Goal: Task Accomplishment & Management: Use online tool/utility

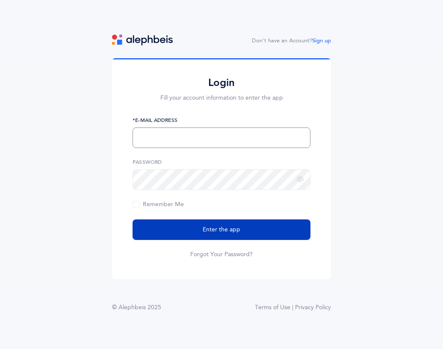
type input "llevy@mercazacademy.org"
click at [212, 231] on span "Enter the app" at bounding box center [222, 229] width 38 height 9
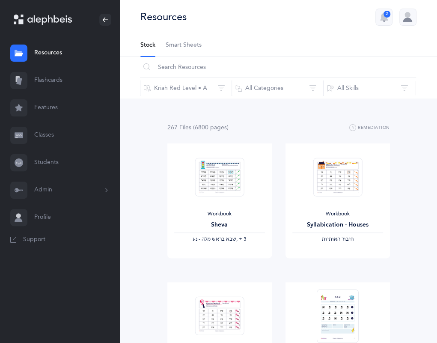
click at [52, 82] on link "Flashcards" at bounding box center [60, 80] width 120 height 27
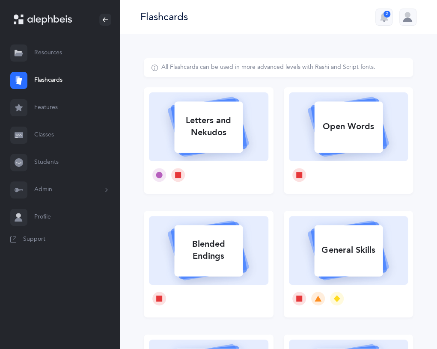
click at [218, 141] on div "Letters and Nekudos" at bounding box center [208, 126] width 68 height 34
select select
select select "single"
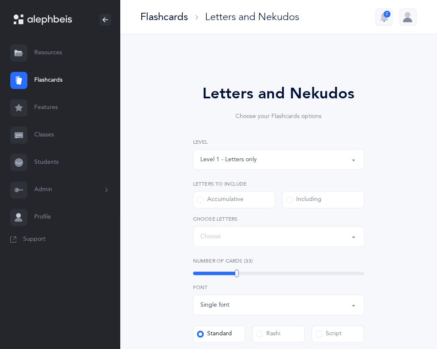
select select "27"
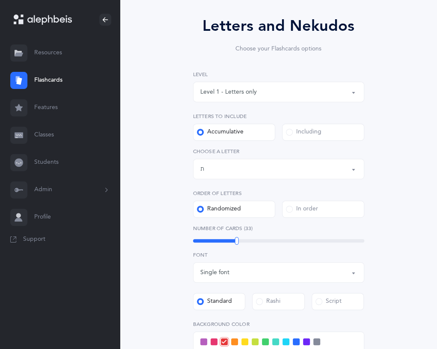
scroll to position [70, 0]
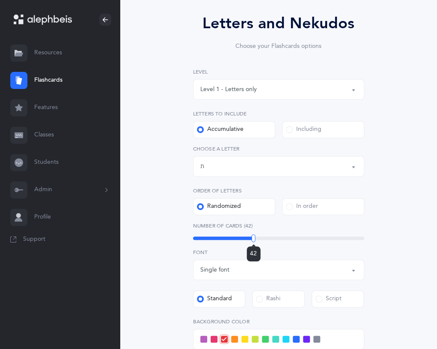
drag, startPoint x: 235, startPoint y: 236, endPoint x: 253, endPoint y: 238, distance: 18.1
click at [253, 238] on div at bounding box center [253, 238] width 4 height 8
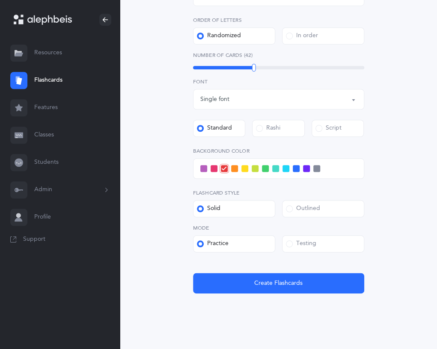
scroll to position [241, 0]
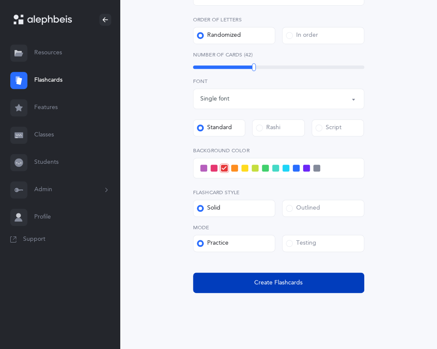
click at [275, 283] on span "Create Flashcards" at bounding box center [278, 282] width 48 height 9
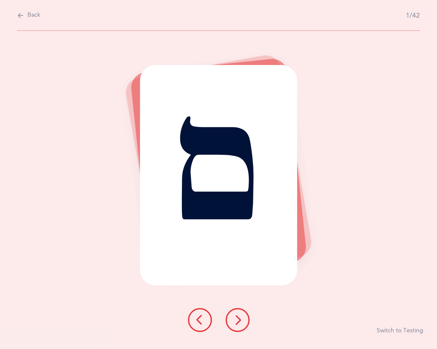
scroll to position [0, 0]
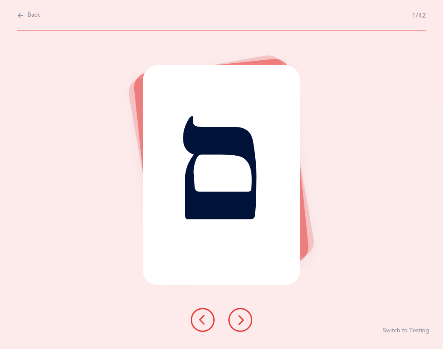
click at [239, 320] on icon at bounding box center [240, 320] width 10 height 10
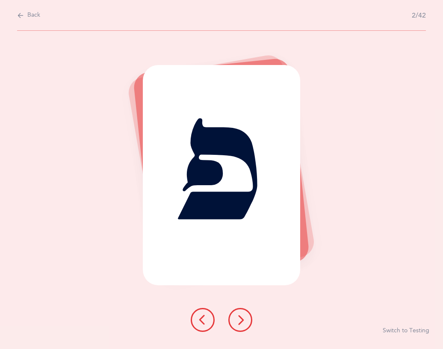
click at [239, 316] on icon at bounding box center [240, 320] width 10 height 10
click at [241, 316] on icon at bounding box center [240, 320] width 10 height 10
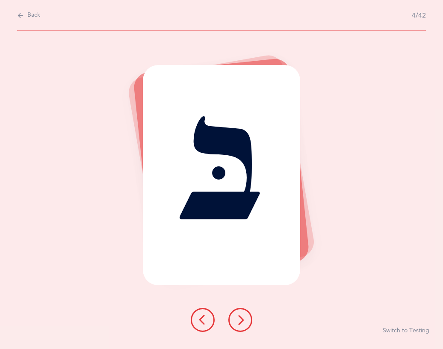
click at [246, 317] on button at bounding box center [240, 320] width 24 height 24
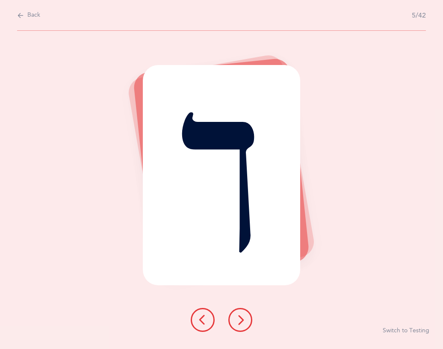
click at [246, 311] on button at bounding box center [240, 320] width 24 height 24
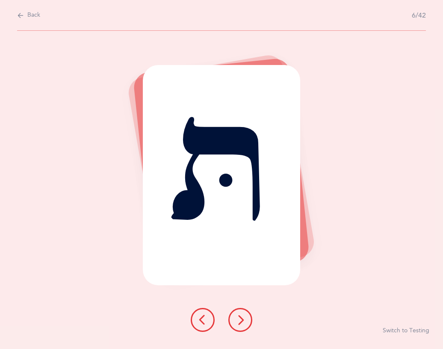
click at [244, 316] on icon at bounding box center [240, 320] width 10 height 10
click at [239, 319] on icon at bounding box center [240, 320] width 10 height 10
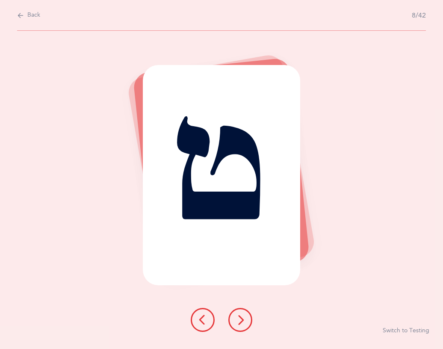
click at [246, 318] on button at bounding box center [240, 320] width 24 height 24
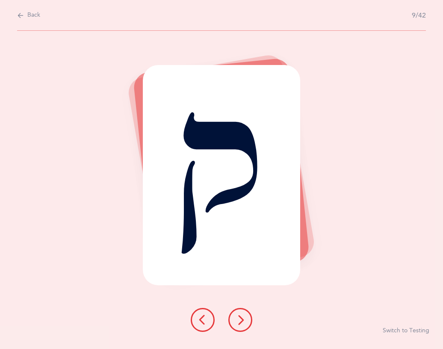
click at [245, 317] on button at bounding box center [240, 320] width 24 height 24
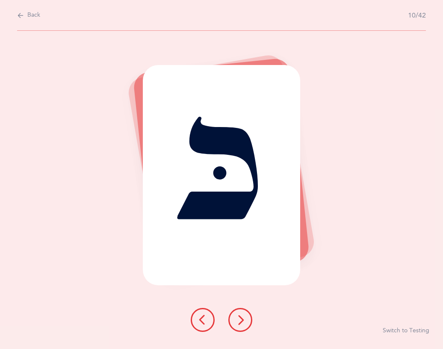
click at [246, 316] on button at bounding box center [240, 320] width 24 height 24
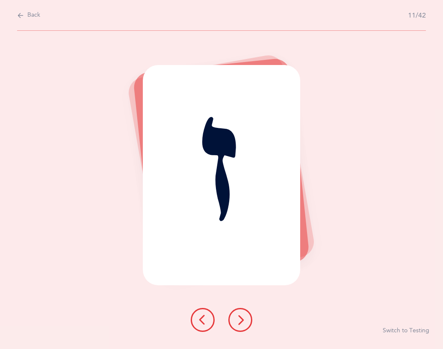
click at [242, 318] on icon at bounding box center [240, 320] width 10 height 10
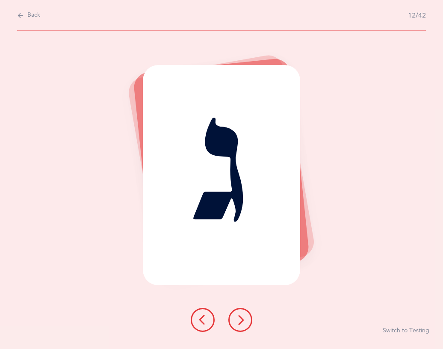
click at [247, 310] on button at bounding box center [240, 320] width 24 height 24
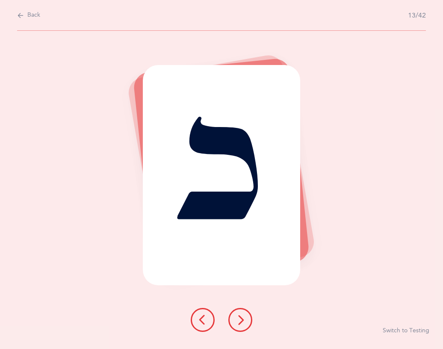
click at [245, 315] on icon at bounding box center [240, 320] width 10 height 10
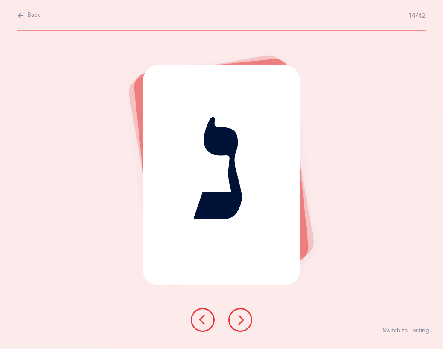
click at [203, 312] on button at bounding box center [203, 320] width 24 height 24
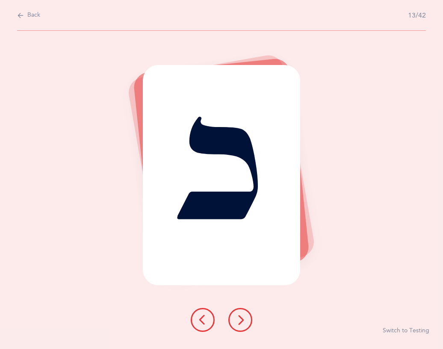
click at [241, 314] on button at bounding box center [240, 320] width 24 height 24
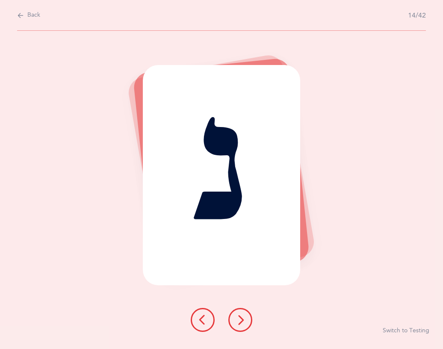
click at [245, 316] on button at bounding box center [240, 320] width 24 height 24
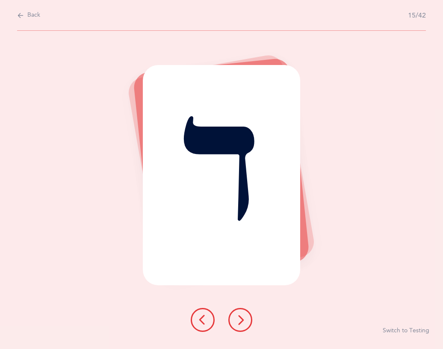
click at [241, 315] on icon at bounding box center [240, 320] width 10 height 10
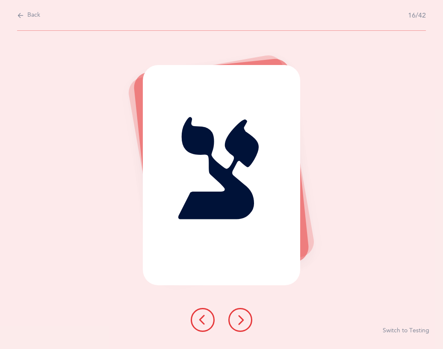
click at [243, 317] on icon at bounding box center [240, 320] width 10 height 10
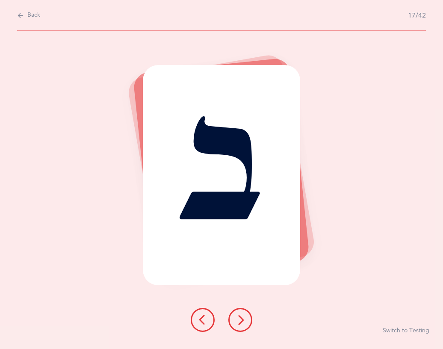
click at [243, 317] on icon at bounding box center [240, 320] width 10 height 10
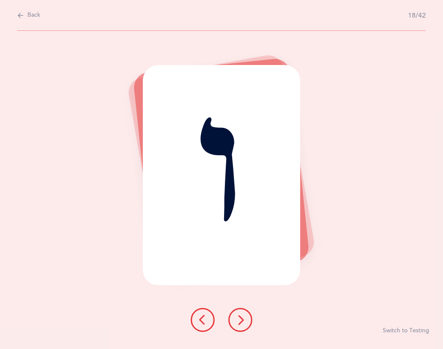
click at [240, 314] on button at bounding box center [240, 320] width 24 height 24
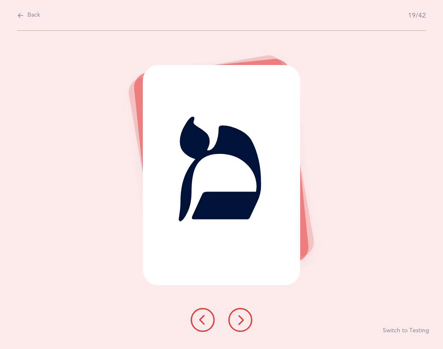
click at [246, 313] on button at bounding box center [240, 320] width 24 height 24
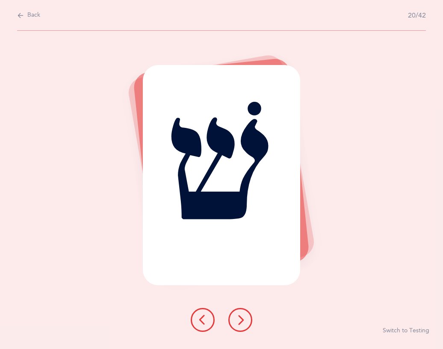
click at [245, 315] on icon at bounding box center [240, 320] width 10 height 10
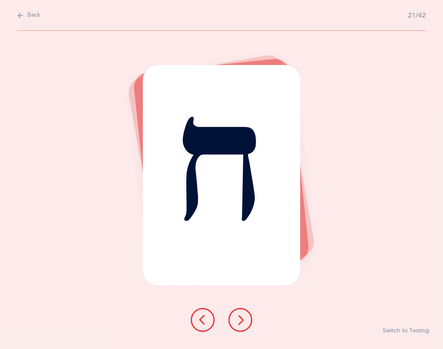
click at [244, 314] on button at bounding box center [240, 320] width 24 height 24
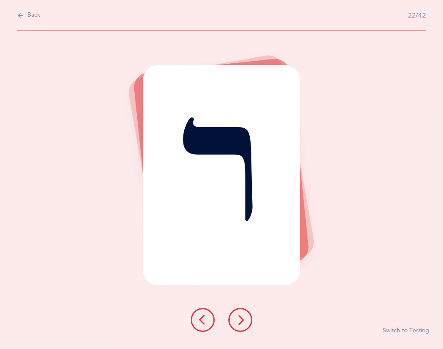
click at [243, 313] on button at bounding box center [240, 320] width 24 height 24
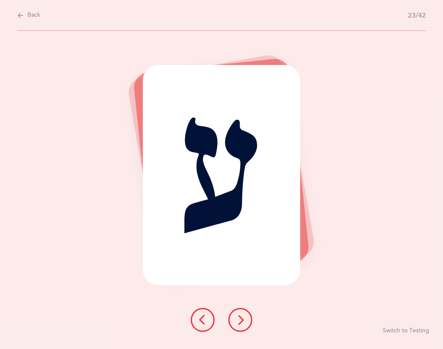
click at [243, 314] on button at bounding box center [240, 320] width 24 height 24
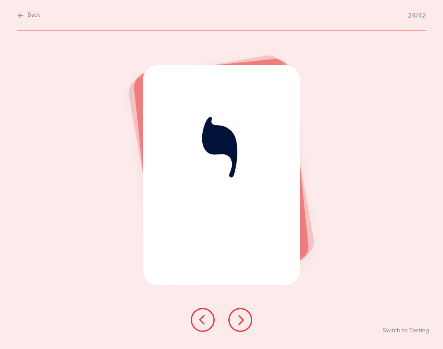
click at [246, 316] on button at bounding box center [240, 320] width 24 height 24
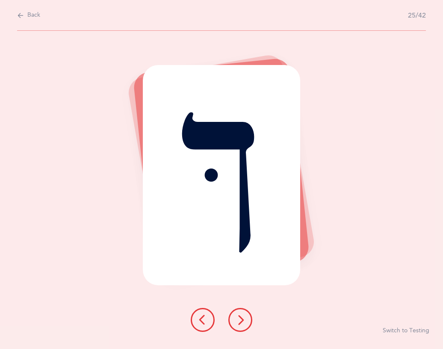
click at [241, 316] on icon at bounding box center [240, 320] width 10 height 10
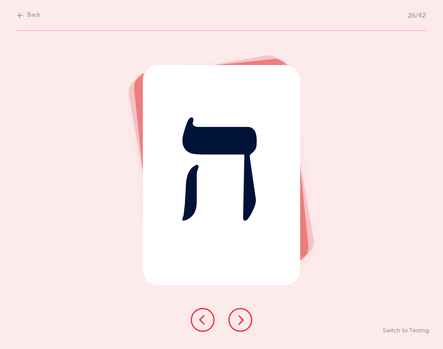
click at [246, 310] on button at bounding box center [240, 320] width 24 height 24
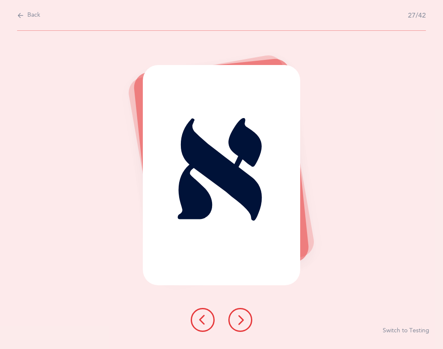
click at [245, 314] on button at bounding box center [240, 320] width 24 height 24
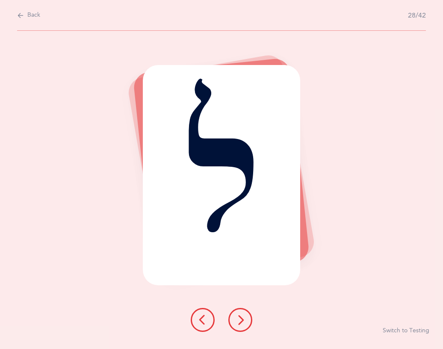
click at [250, 317] on button at bounding box center [240, 320] width 24 height 24
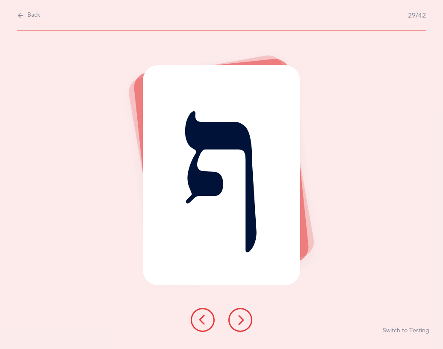
click at [246, 313] on button at bounding box center [240, 320] width 24 height 24
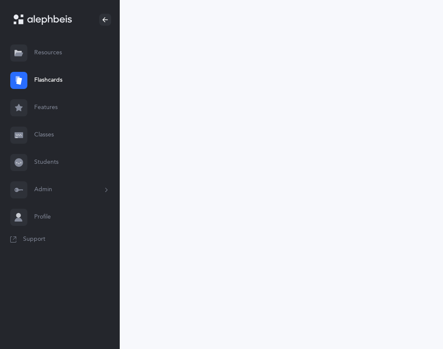
click at [47, 77] on link "Flashcards" at bounding box center [60, 80] width 120 height 27
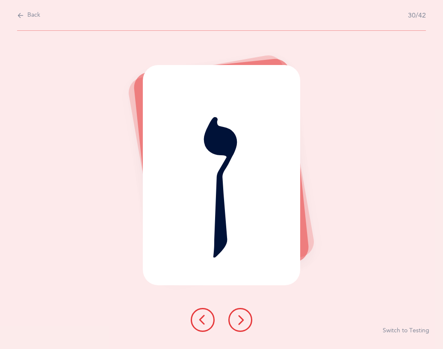
click at [237, 318] on icon at bounding box center [240, 320] width 10 height 10
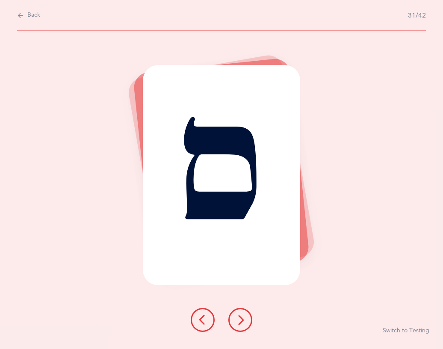
click at [245, 318] on icon at bounding box center [240, 320] width 10 height 10
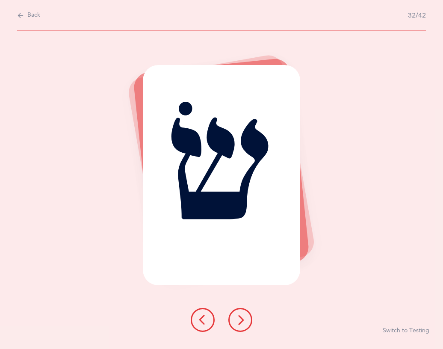
click at [247, 311] on button at bounding box center [240, 320] width 24 height 24
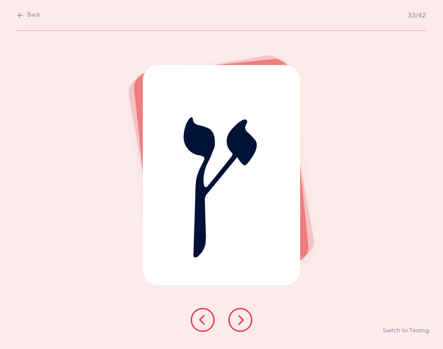
click at [251, 311] on div at bounding box center [221, 320] width 75 height 24
click at [241, 313] on button at bounding box center [240, 320] width 24 height 24
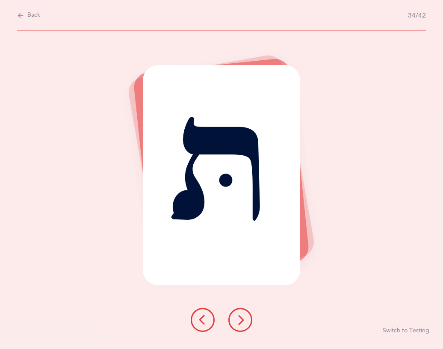
click at [239, 316] on icon at bounding box center [240, 320] width 10 height 10
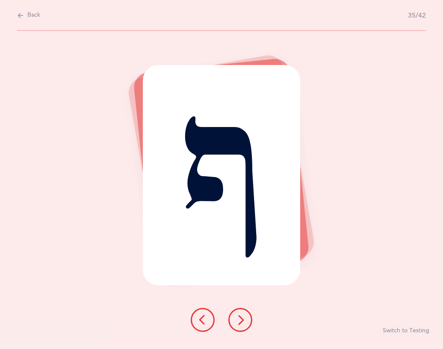
click at [240, 314] on button at bounding box center [240, 320] width 24 height 24
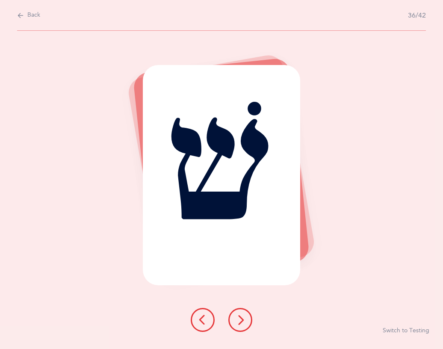
click at [248, 313] on button at bounding box center [240, 320] width 24 height 24
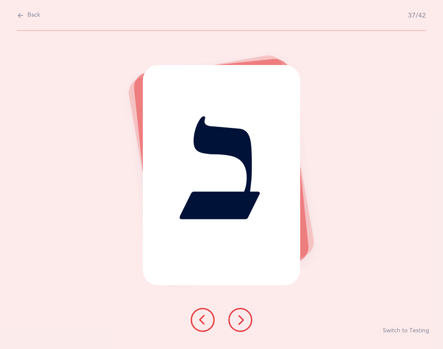
click at [245, 315] on icon at bounding box center [240, 320] width 10 height 10
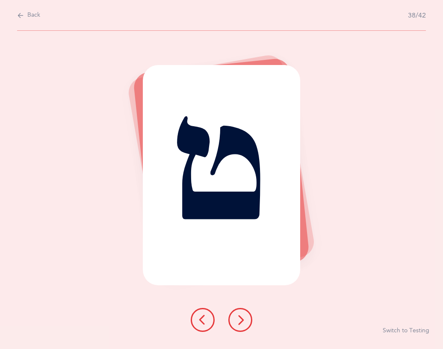
click at [245, 313] on button at bounding box center [240, 320] width 24 height 24
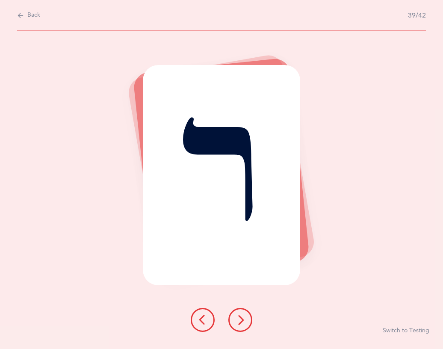
click at [247, 309] on button at bounding box center [240, 320] width 24 height 24
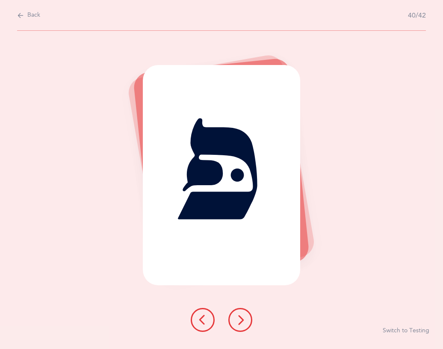
click at [246, 312] on button at bounding box center [240, 320] width 24 height 24
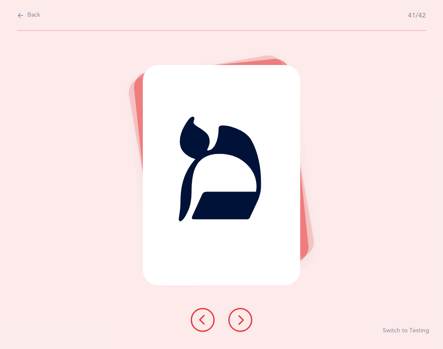
click at [246, 311] on button at bounding box center [240, 320] width 24 height 24
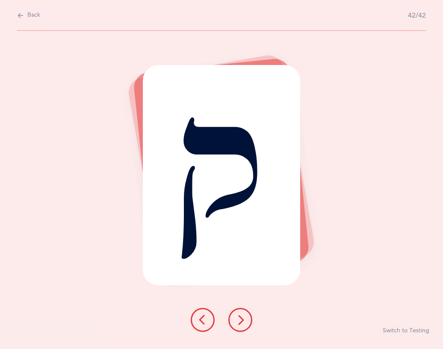
click at [243, 315] on icon at bounding box center [240, 320] width 10 height 10
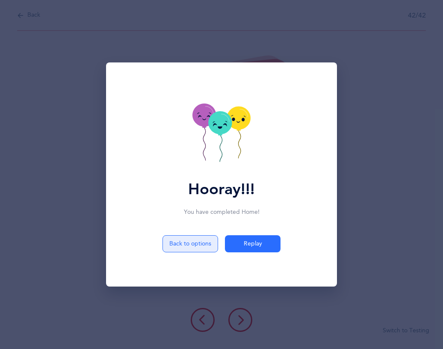
click at [195, 239] on button "Back to options" at bounding box center [191, 243] width 56 height 17
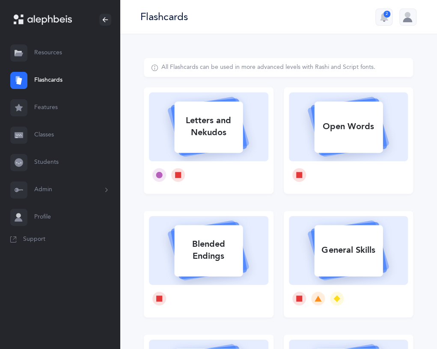
click at [226, 136] on div "Letters and Nekudos" at bounding box center [208, 126] width 68 height 34
select select "27"
select select "single"
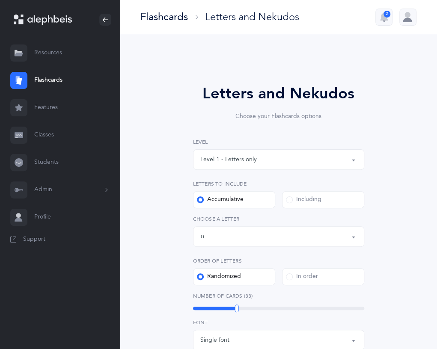
click at [353, 162] on button "Level 1 - Letters only" at bounding box center [278, 159] width 171 height 21
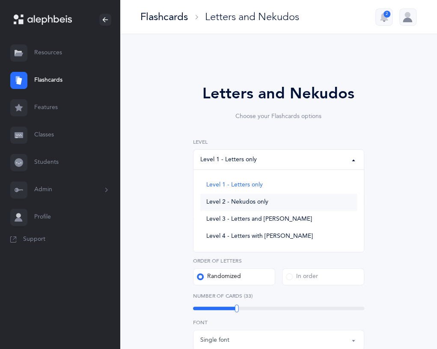
click at [255, 199] on span "Level 2 - Nekudos only" at bounding box center [237, 202] width 62 height 8
select select "2"
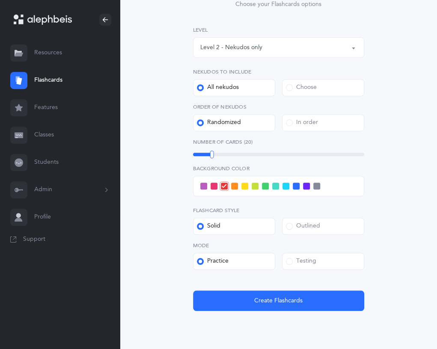
scroll to position [142, 0]
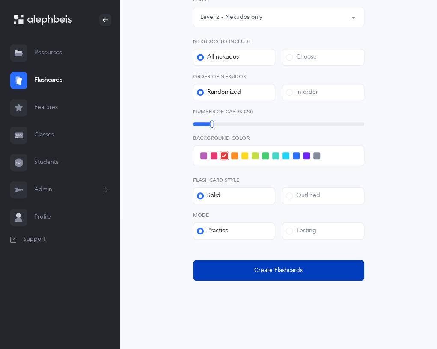
click at [300, 267] on span "Create Flashcards" at bounding box center [278, 270] width 48 height 9
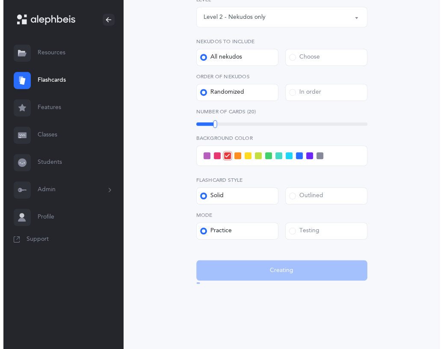
scroll to position [0, 0]
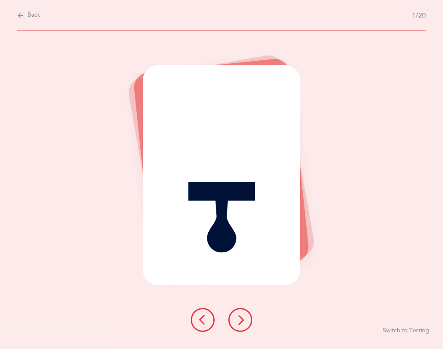
click at [239, 317] on icon at bounding box center [240, 320] width 10 height 10
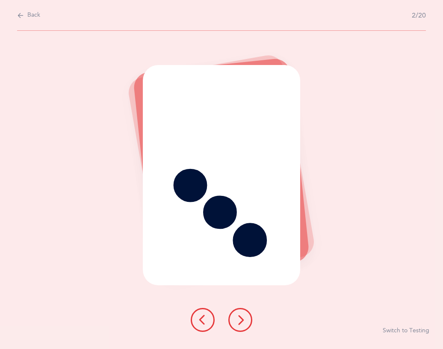
click at [244, 311] on button at bounding box center [240, 320] width 24 height 24
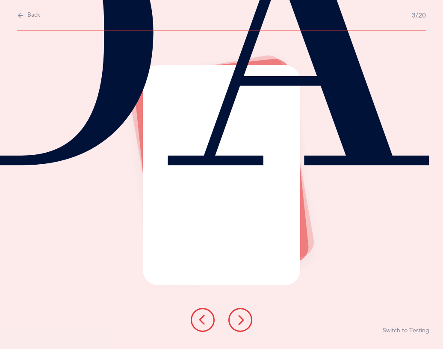
click at [242, 314] on button at bounding box center [240, 320] width 24 height 24
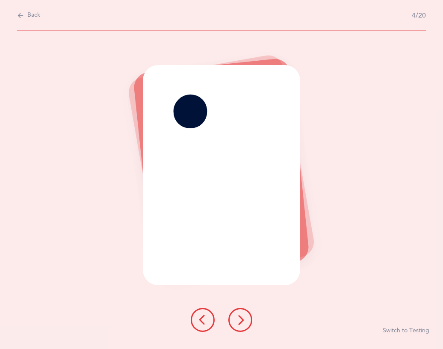
click at [242, 315] on icon at bounding box center [240, 320] width 10 height 10
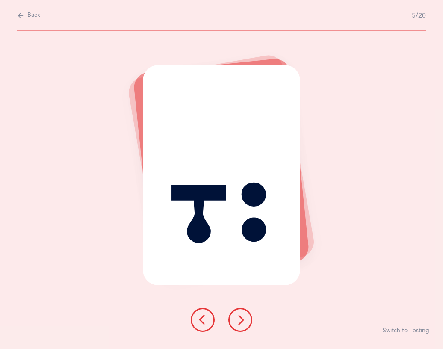
click at [247, 310] on button at bounding box center [240, 320] width 24 height 24
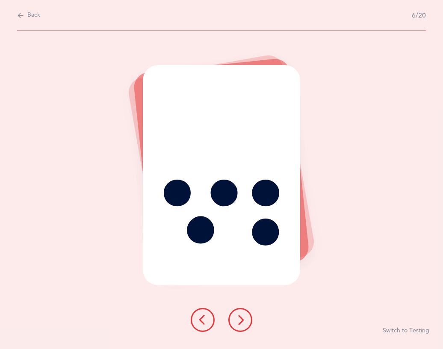
click at [242, 316] on icon at bounding box center [240, 320] width 10 height 10
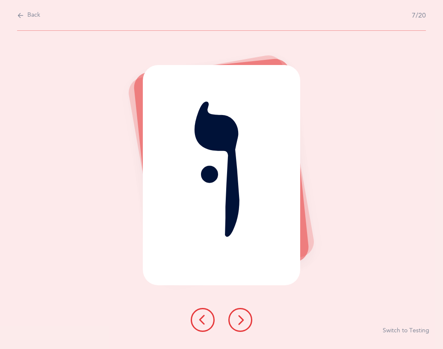
click at [243, 315] on icon at bounding box center [240, 320] width 10 height 10
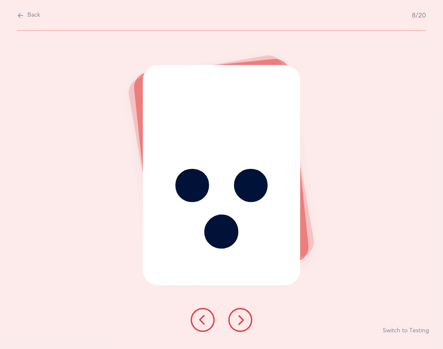
click at [243, 315] on icon at bounding box center [240, 320] width 10 height 10
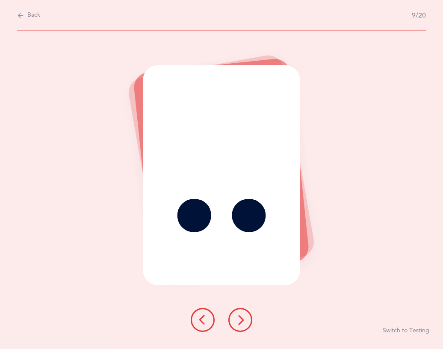
click at [246, 312] on button at bounding box center [240, 320] width 24 height 24
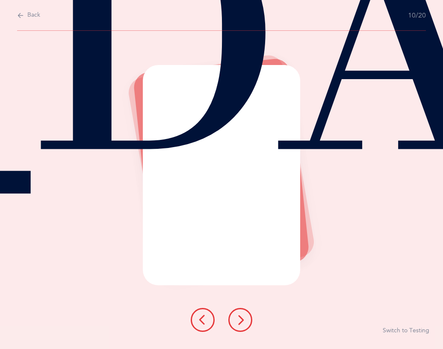
click at [241, 317] on icon at bounding box center [240, 320] width 10 height 10
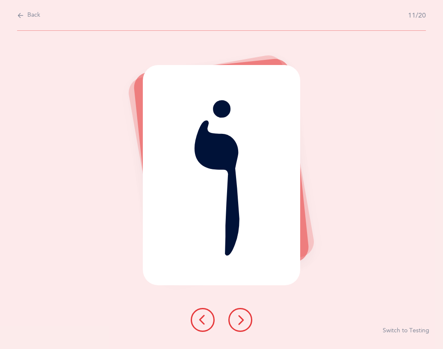
click at [241, 318] on icon at bounding box center [240, 320] width 10 height 10
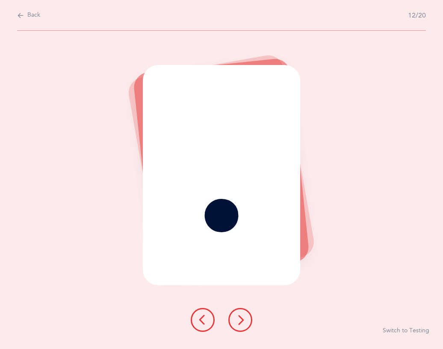
click at [249, 310] on div at bounding box center [221, 320] width 75 height 24
click at [244, 315] on icon at bounding box center [240, 320] width 10 height 10
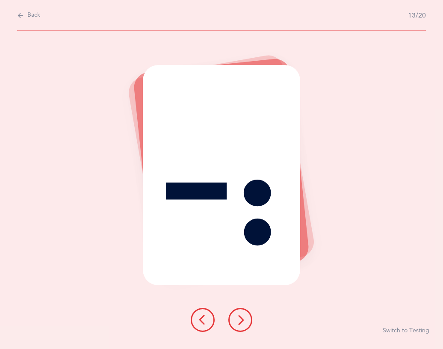
click at [369, 187] on div "ֲ Switch to Testing" at bounding box center [221, 190] width 443 height 318
click at [247, 312] on button at bounding box center [240, 320] width 24 height 24
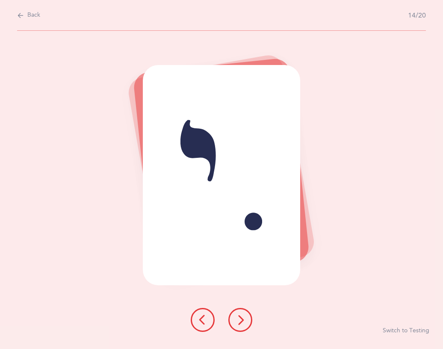
click at [240, 316] on icon at bounding box center [240, 320] width 10 height 10
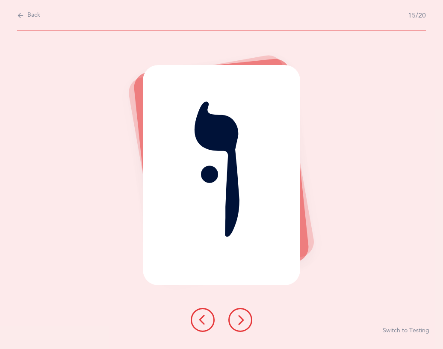
click at [242, 318] on icon at bounding box center [240, 320] width 10 height 10
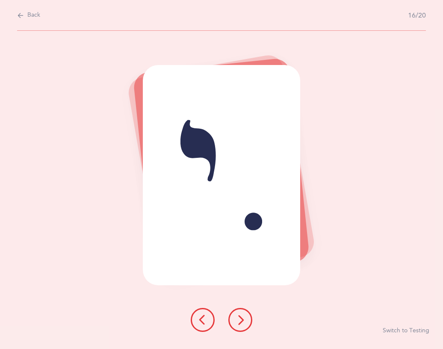
click at [240, 316] on icon at bounding box center [240, 320] width 10 height 10
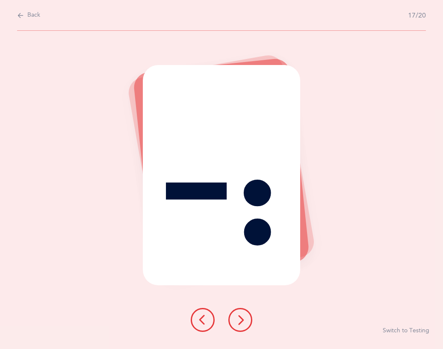
click at [242, 316] on icon at bounding box center [240, 320] width 10 height 10
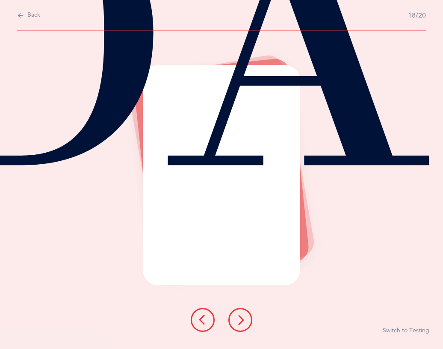
click at [243, 315] on icon at bounding box center [240, 320] width 10 height 10
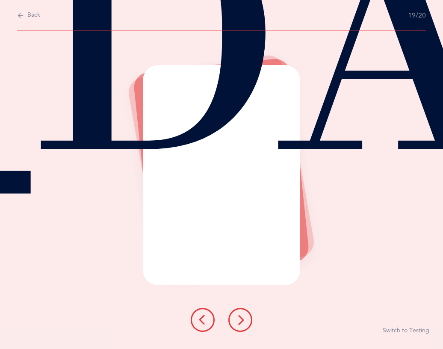
click at [248, 316] on button at bounding box center [240, 320] width 24 height 24
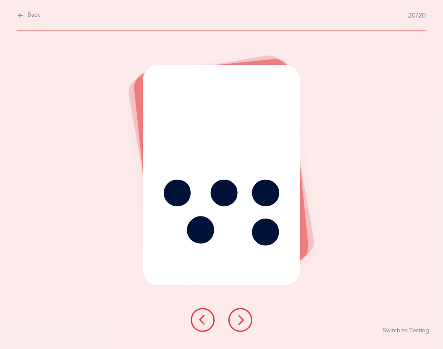
click at [242, 313] on button at bounding box center [240, 320] width 24 height 24
